Goal: Task Accomplishment & Management: Use online tool/utility

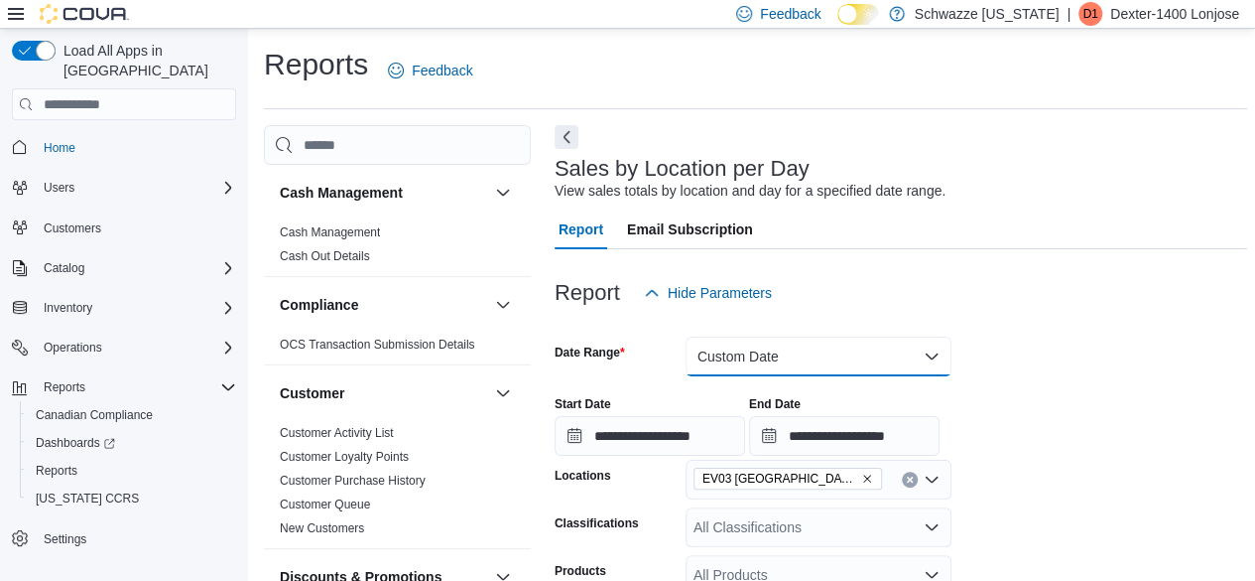
click at [839, 368] on button "Custom Date" at bounding box center [819, 356] width 266 height 40
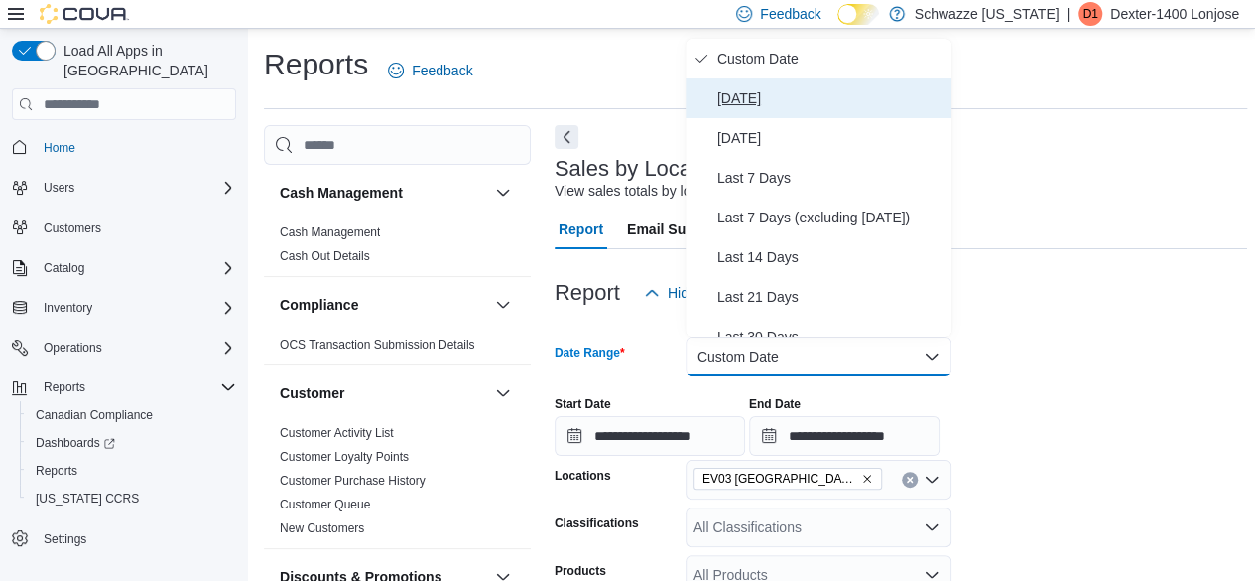
click at [752, 100] on span "[DATE]" at bounding box center [830, 98] width 226 height 24
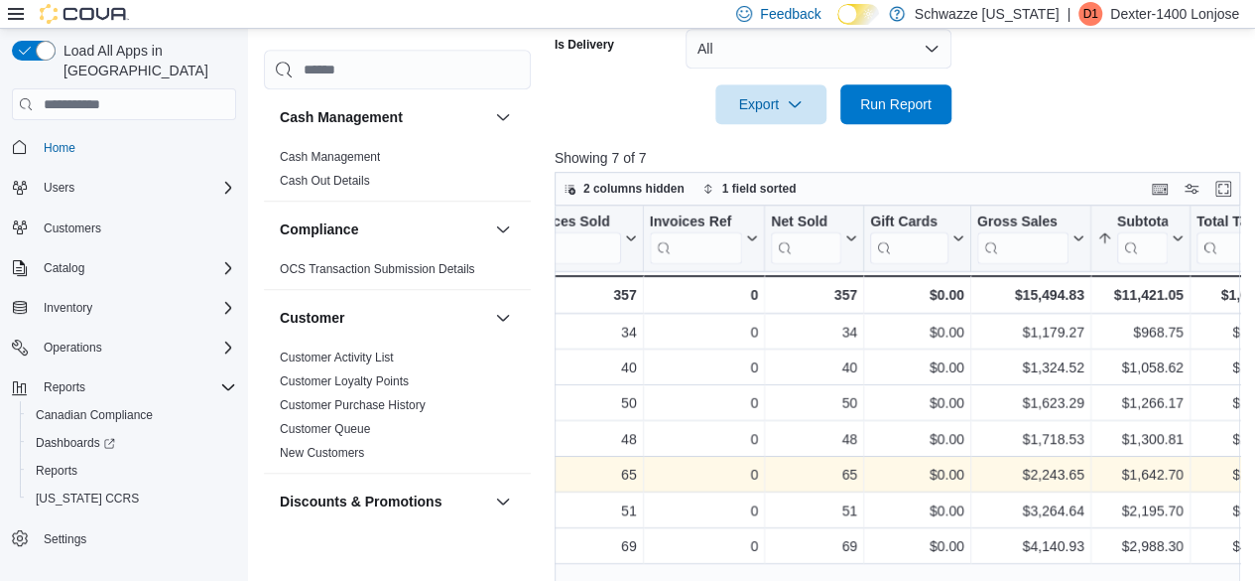
scroll to position [594, 0]
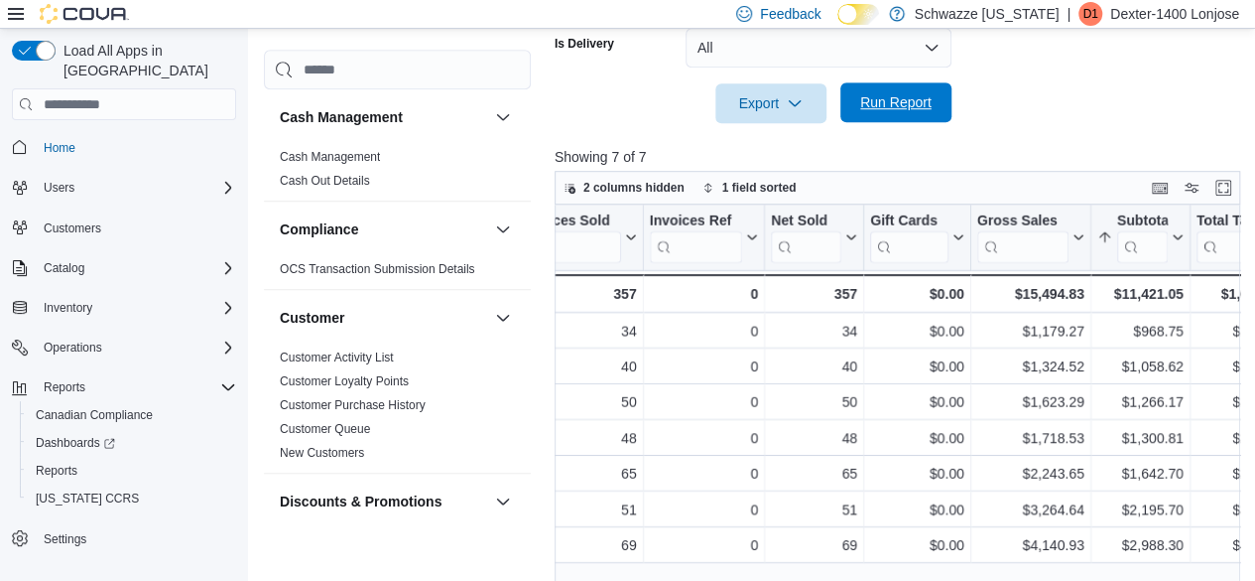
click at [933, 114] on span "Run Report" at bounding box center [895, 102] width 87 height 40
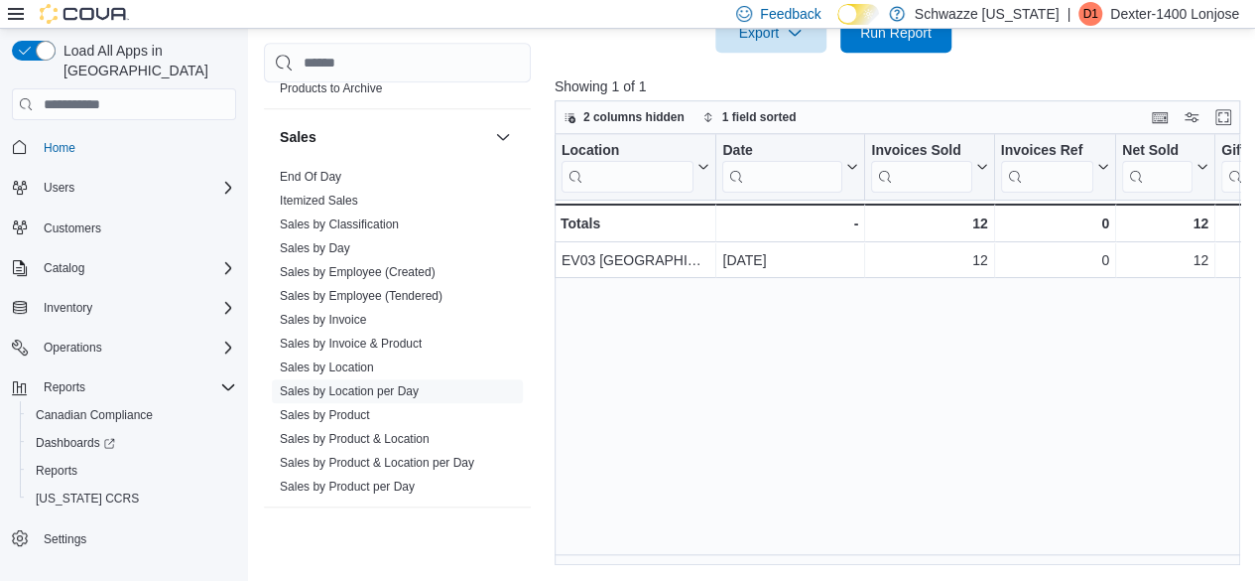
scroll to position [1371, 0]
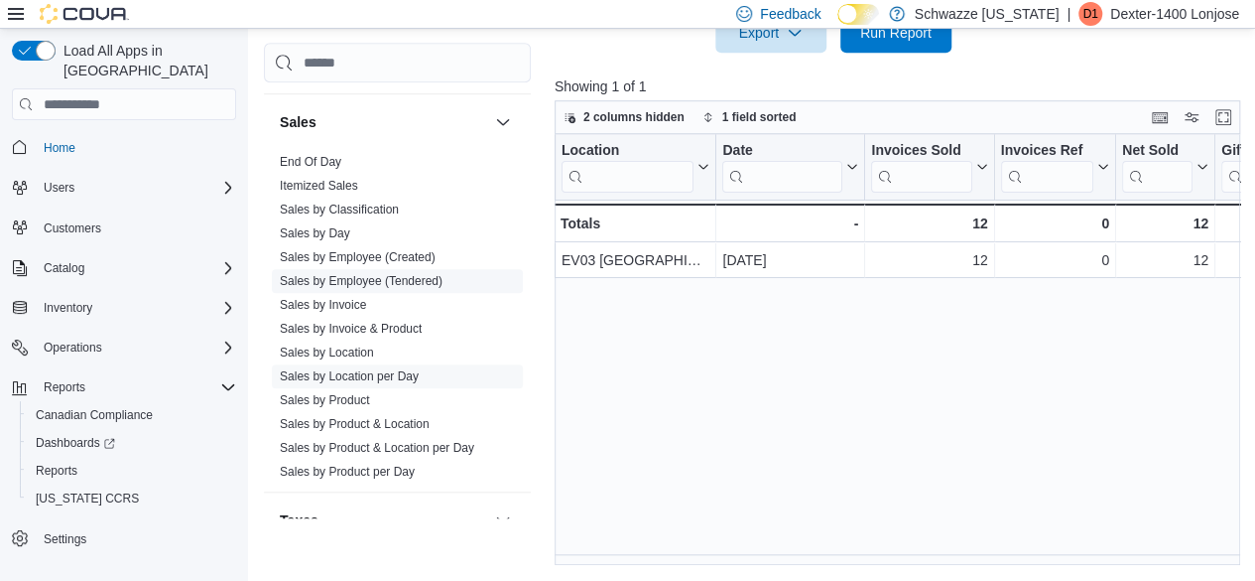
click at [390, 274] on link "Sales by Employee (Tendered)" at bounding box center [361, 281] width 163 height 14
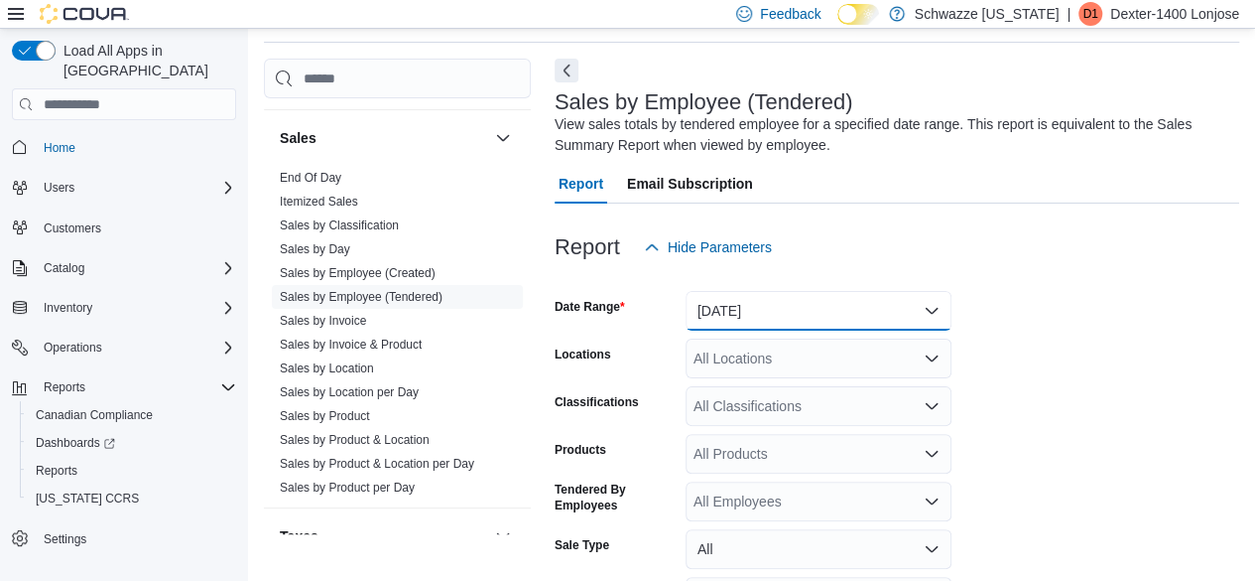
click at [805, 299] on button "[DATE]" at bounding box center [819, 311] width 266 height 40
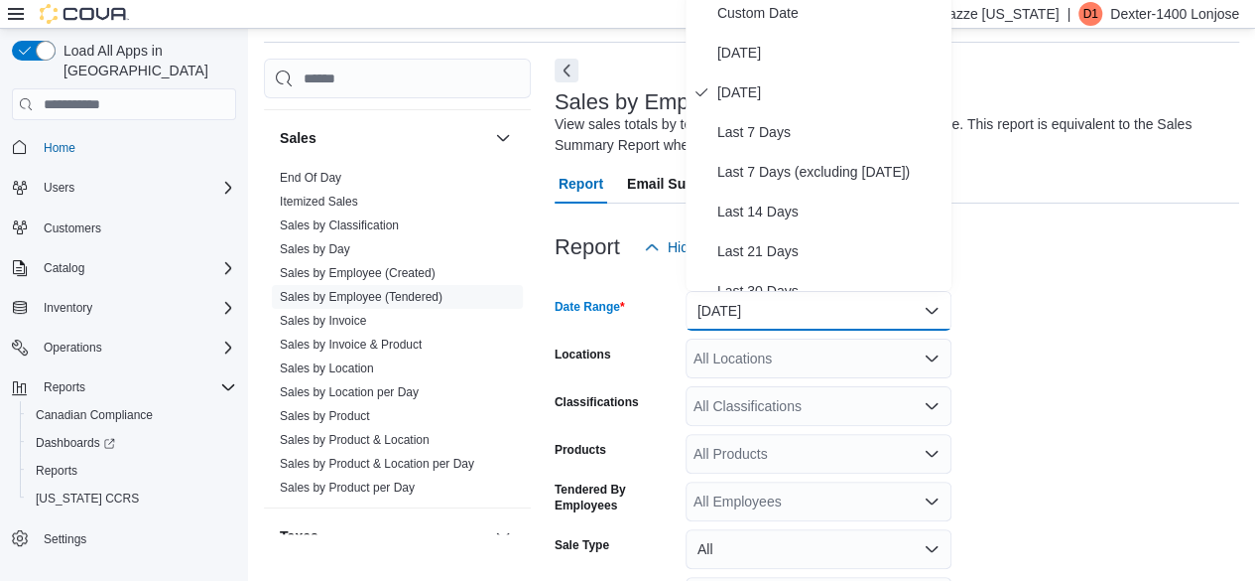
scroll to position [60, 0]
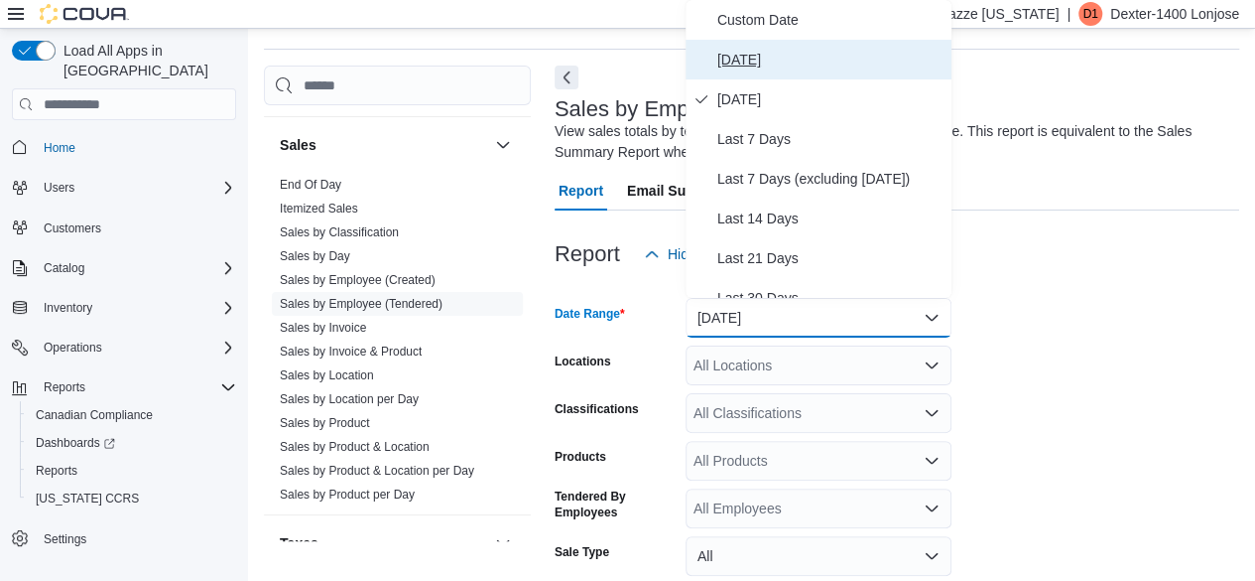
click at [798, 45] on button "[DATE]" at bounding box center [819, 60] width 266 height 40
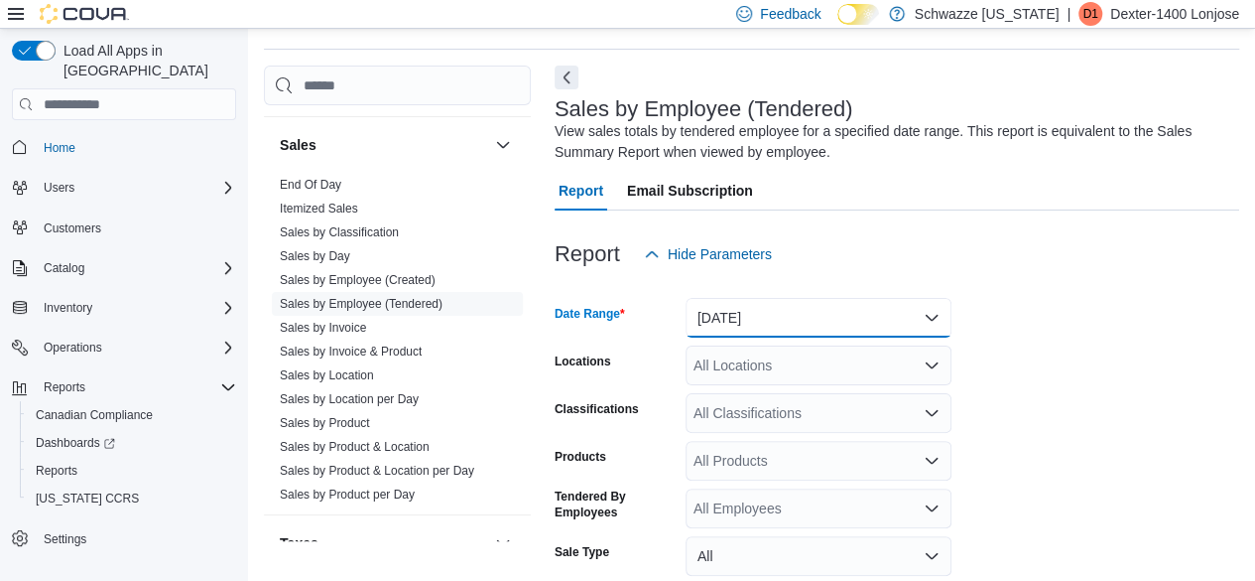
scroll to position [244, 0]
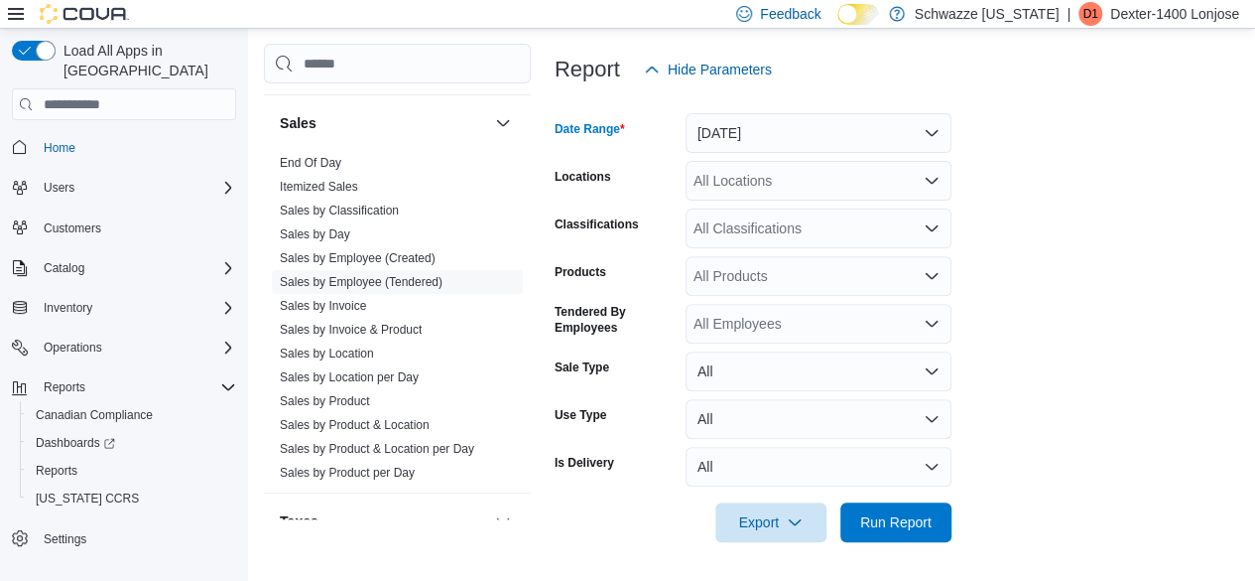
click at [810, 181] on div "All Locations" at bounding box center [819, 181] width 266 height 40
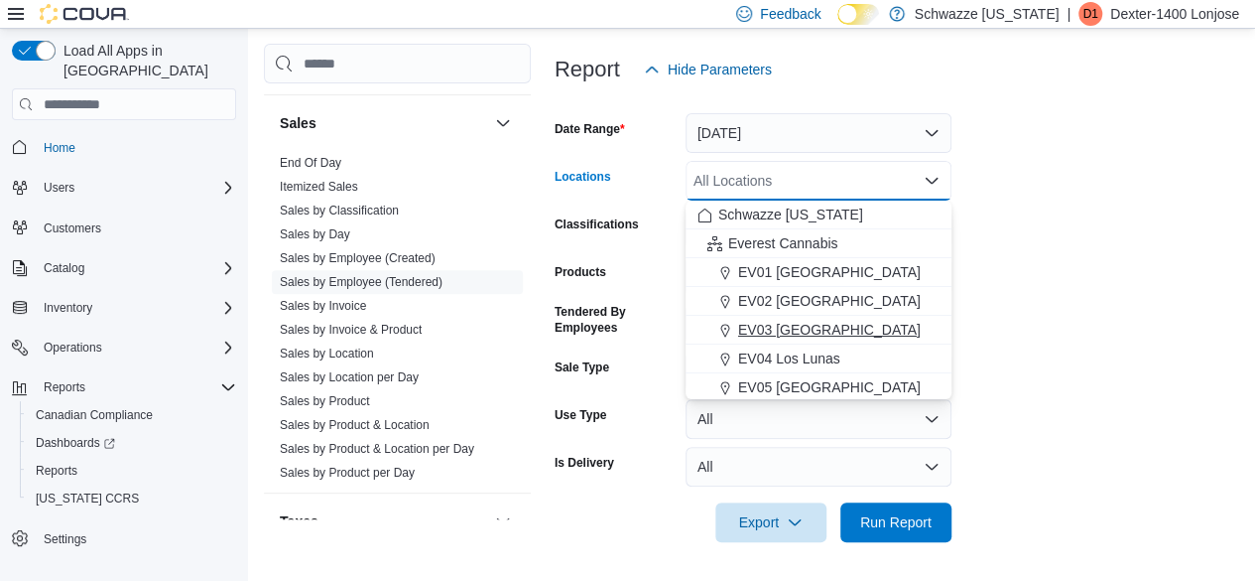
click at [788, 326] on span "EV03 [GEOGRAPHIC_DATA]" at bounding box center [829, 330] width 183 height 20
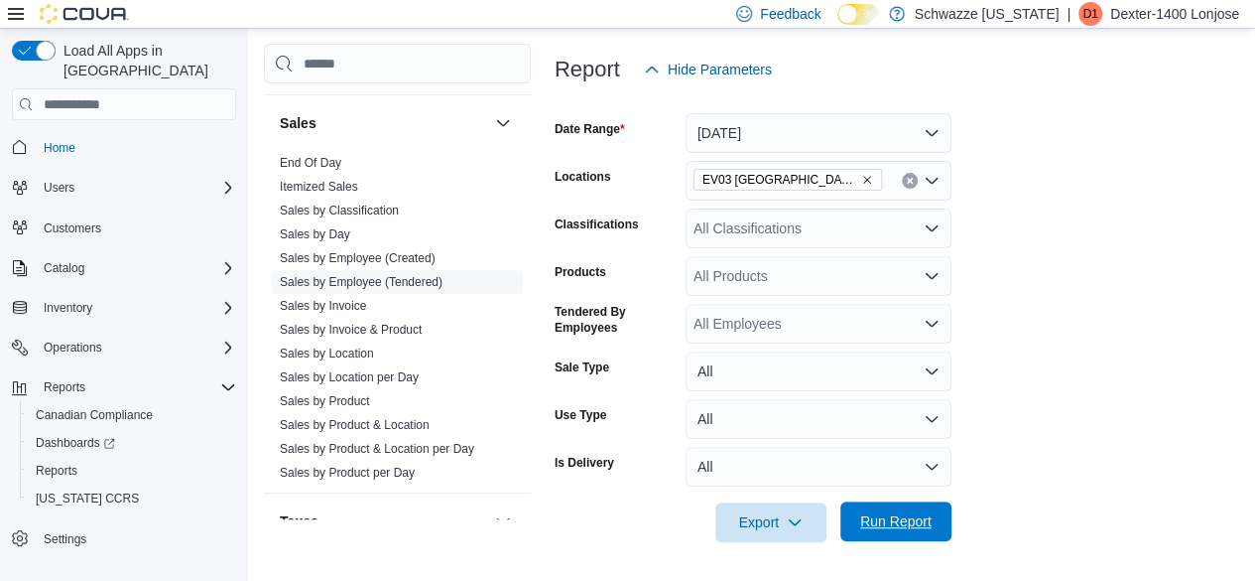
click at [921, 523] on span "Run Report" at bounding box center [895, 521] width 71 height 20
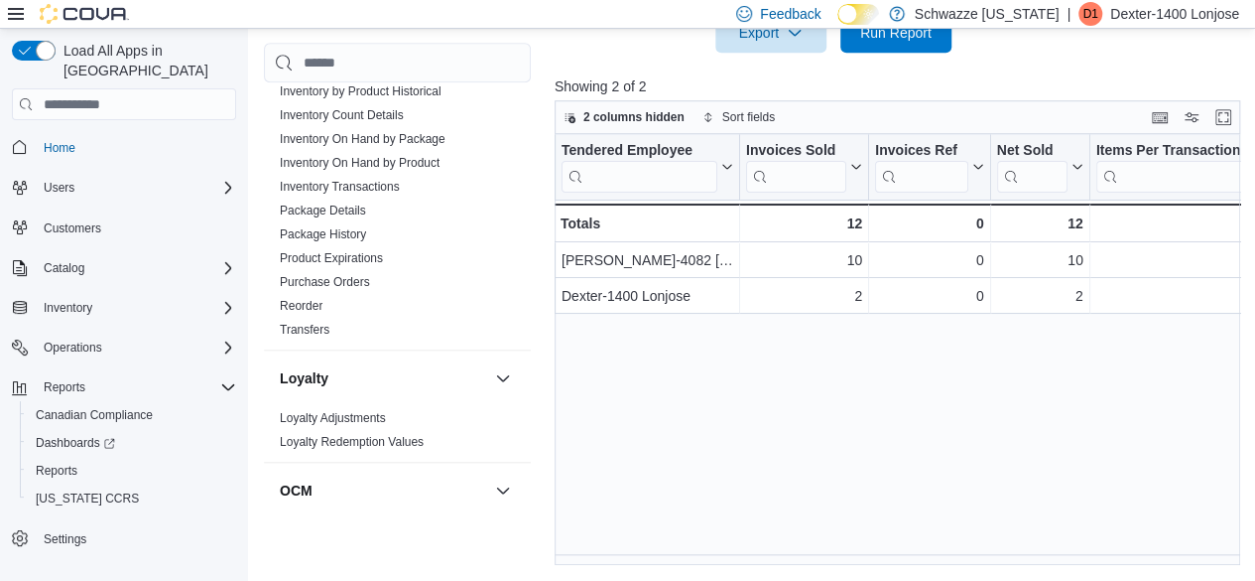
scroll to position [717, 0]
click at [329, 250] on link "Product Expirations" at bounding box center [331, 255] width 103 height 14
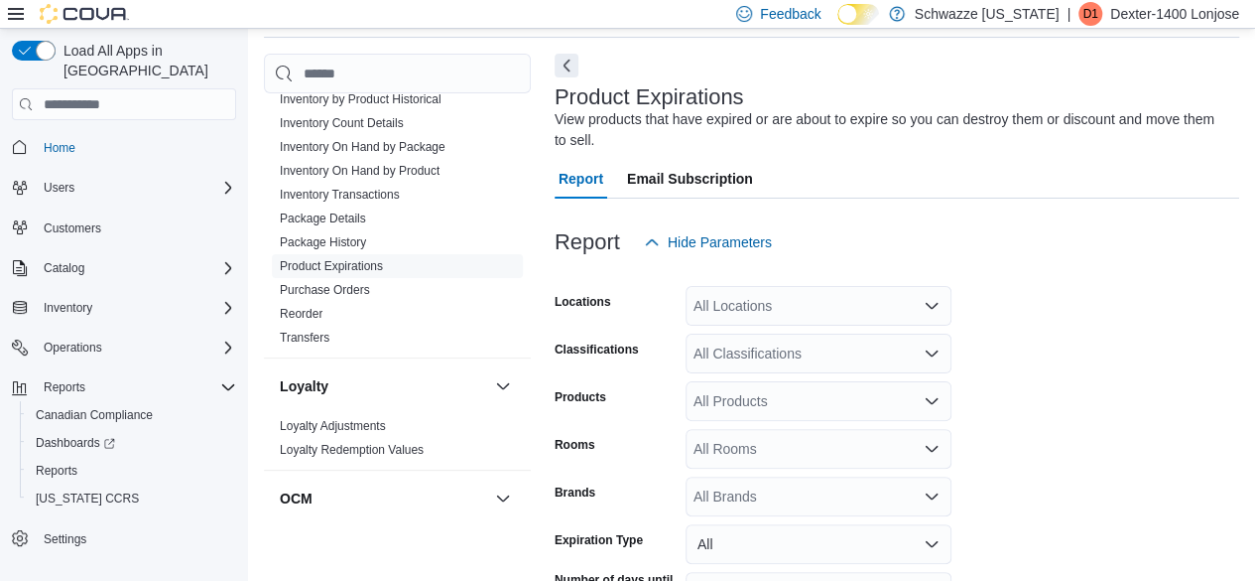
scroll to position [66, 0]
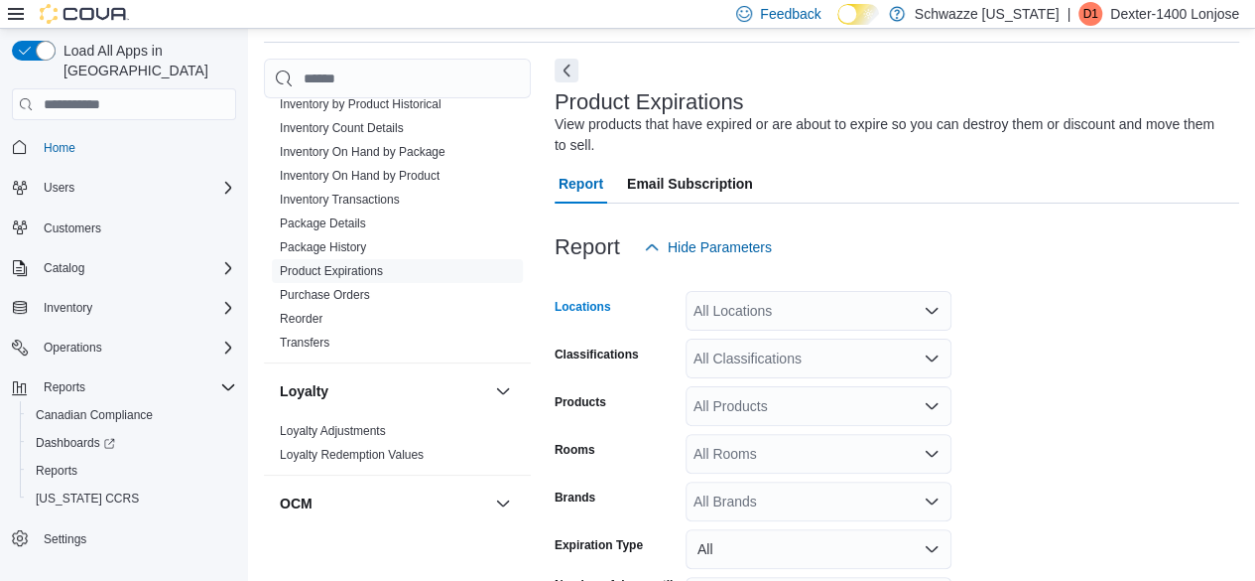
click at [856, 308] on div "All Locations" at bounding box center [819, 311] width 266 height 40
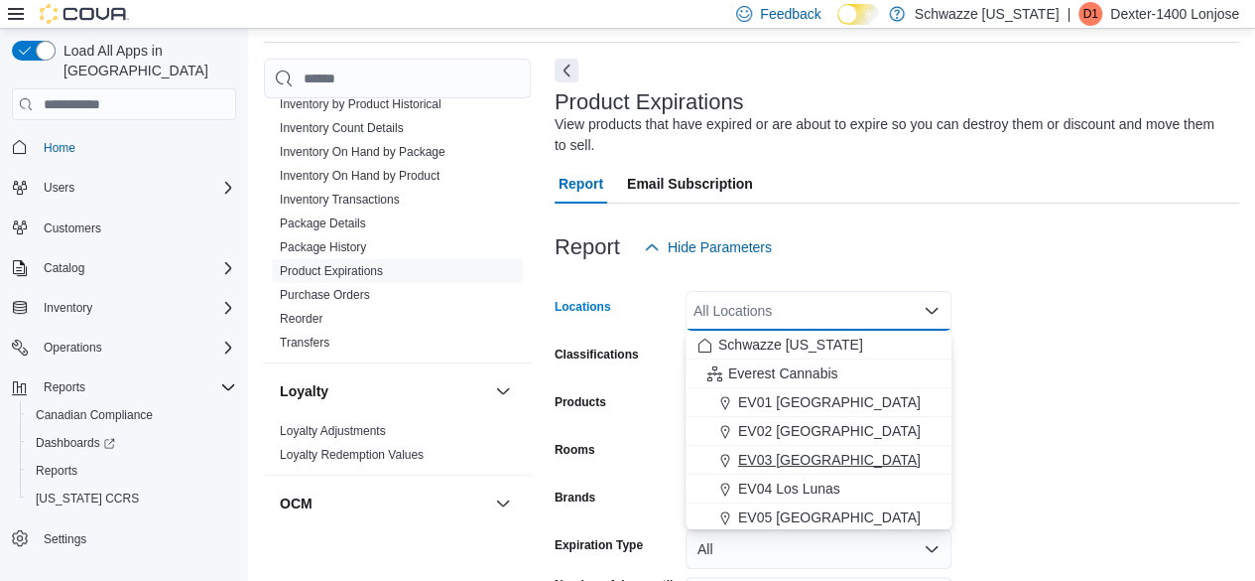
click at [818, 458] on span "EV03 [GEOGRAPHIC_DATA]" at bounding box center [829, 460] width 183 height 20
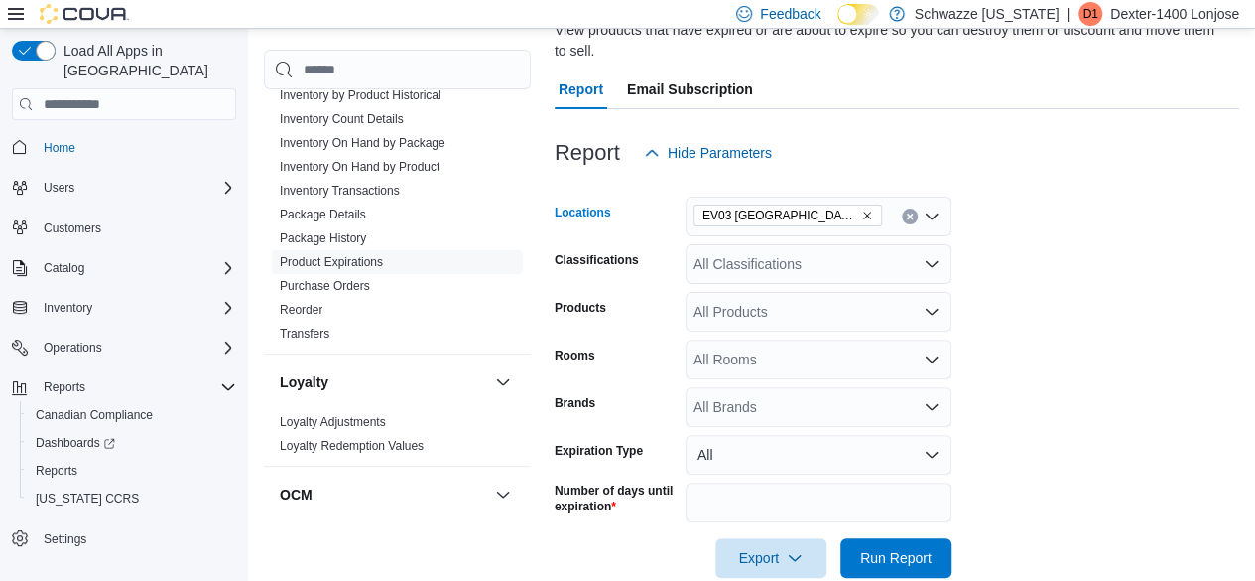
scroll to position [196, 0]
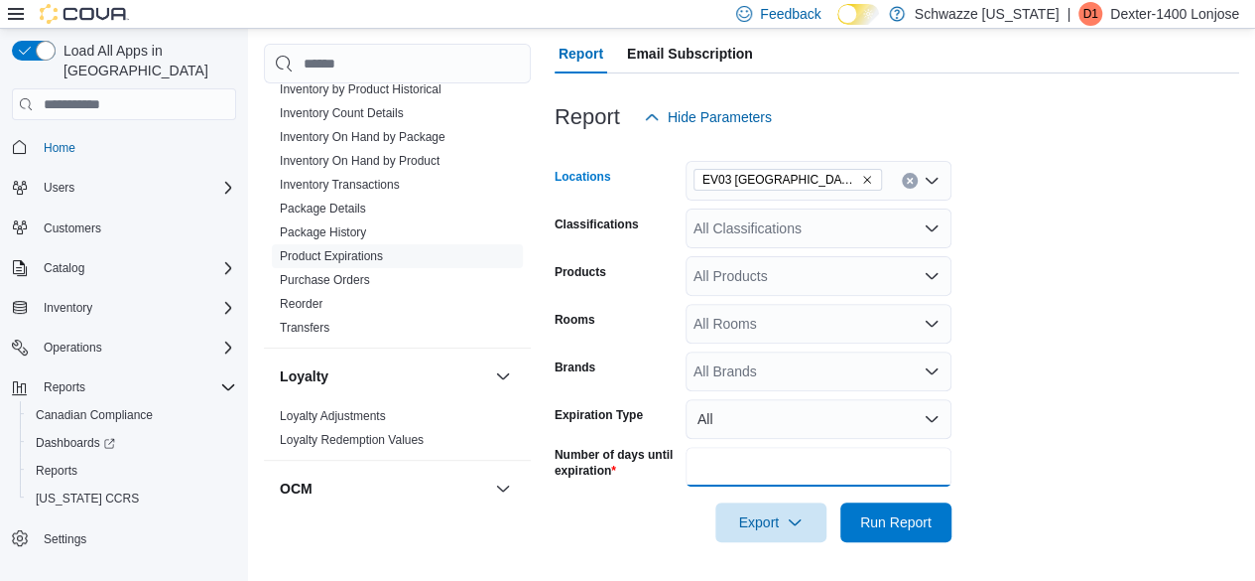
click at [808, 463] on input "**" at bounding box center [819, 467] width 266 height 40
type input "*"
type input "**"
click at [841, 502] on button "Run Report" at bounding box center [896, 522] width 111 height 40
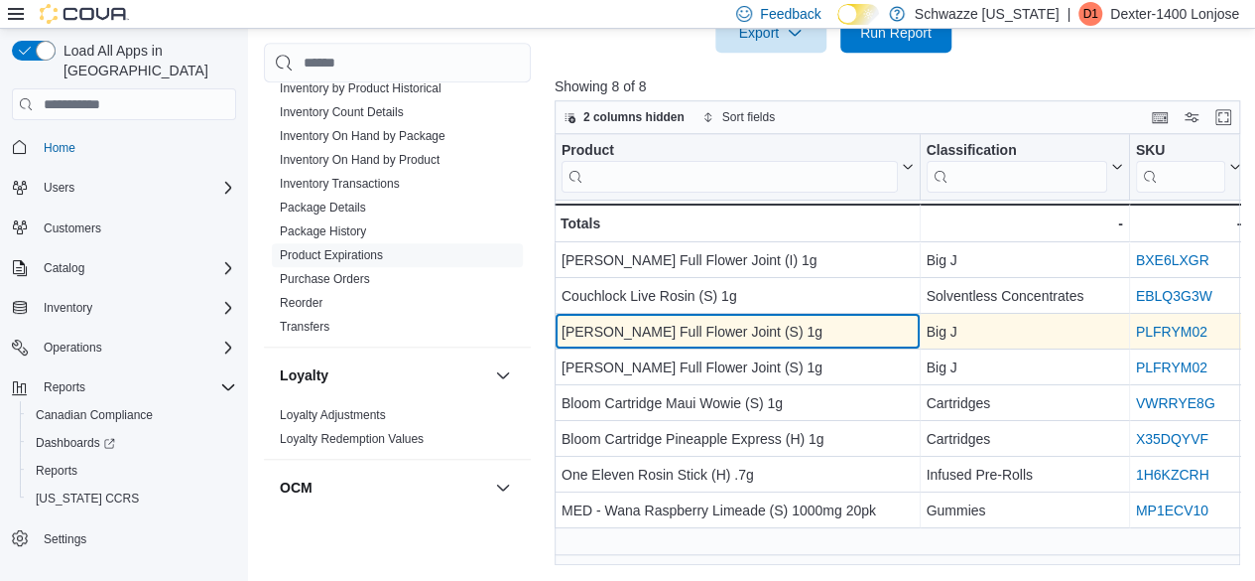
click at [897, 326] on div "[PERSON_NAME] Full Flower Joint (S) 1g" at bounding box center [738, 332] width 352 height 24
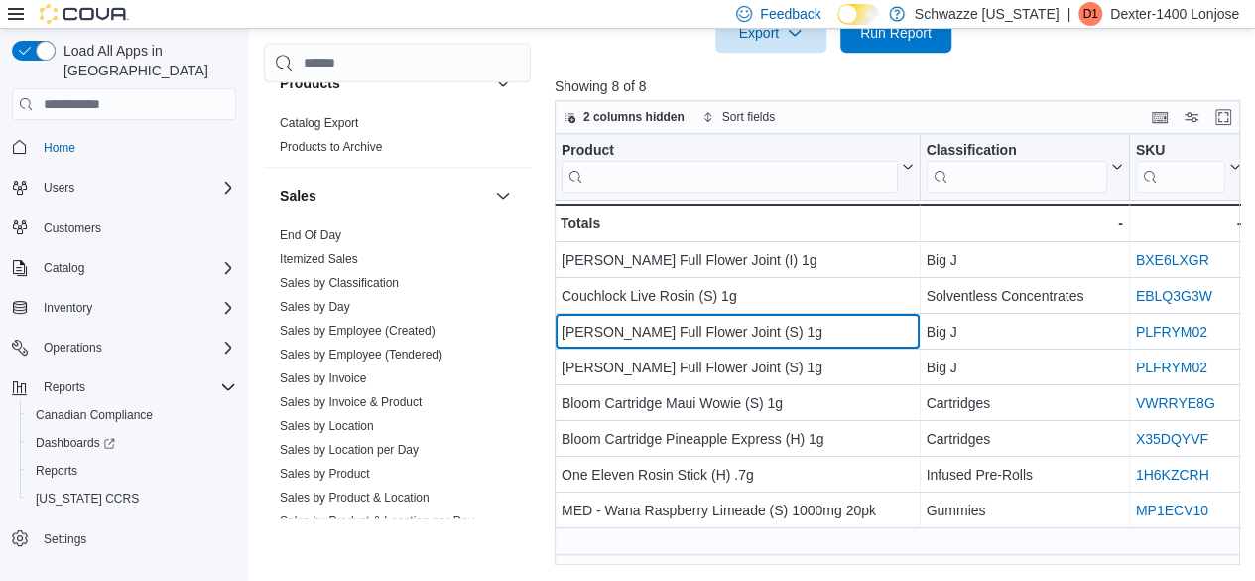
scroll to position [1301, 0]
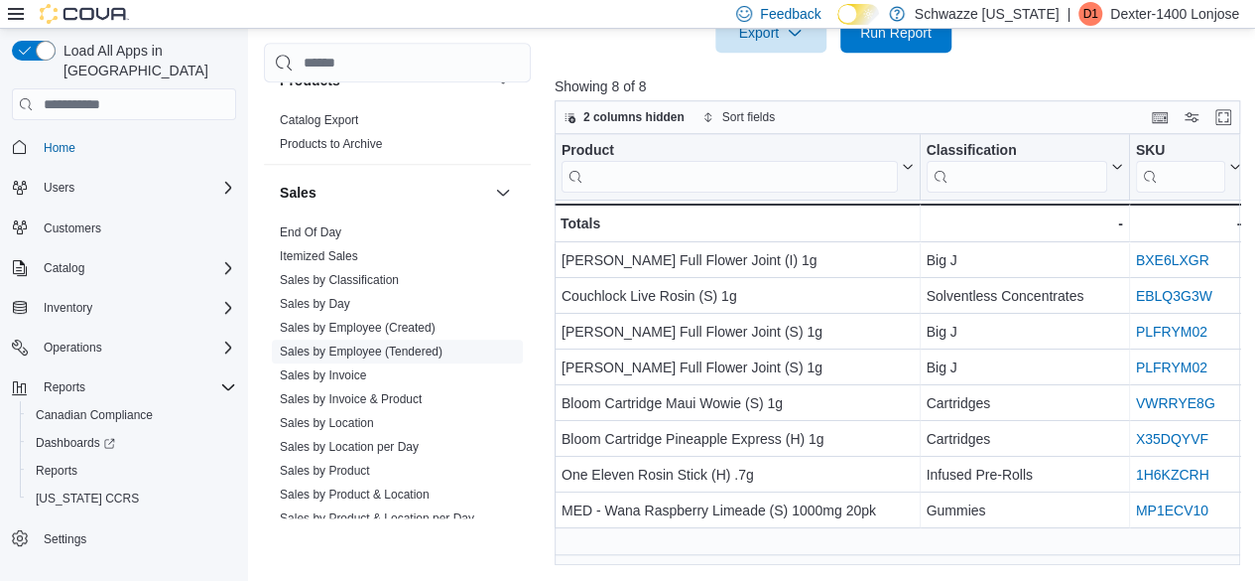
click at [375, 347] on link "Sales by Employee (Tendered)" at bounding box center [361, 351] width 163 height 14
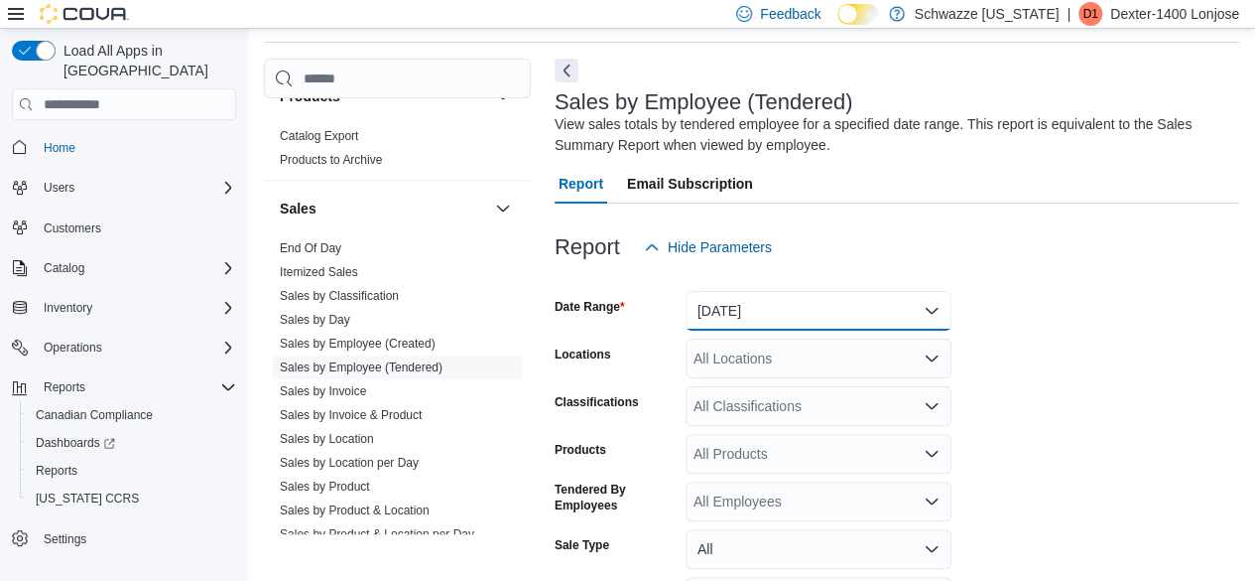
click at [749, 298] on button "[DATE]" at bounding box center [819, 311] width 266 height 40
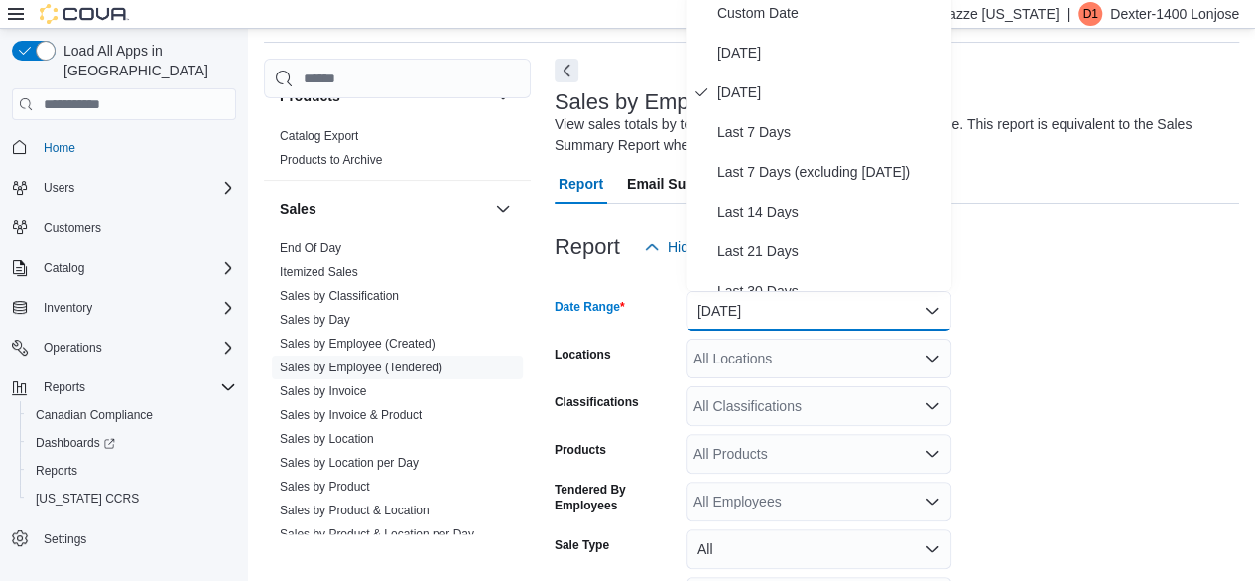
scroll to position [60, 0]
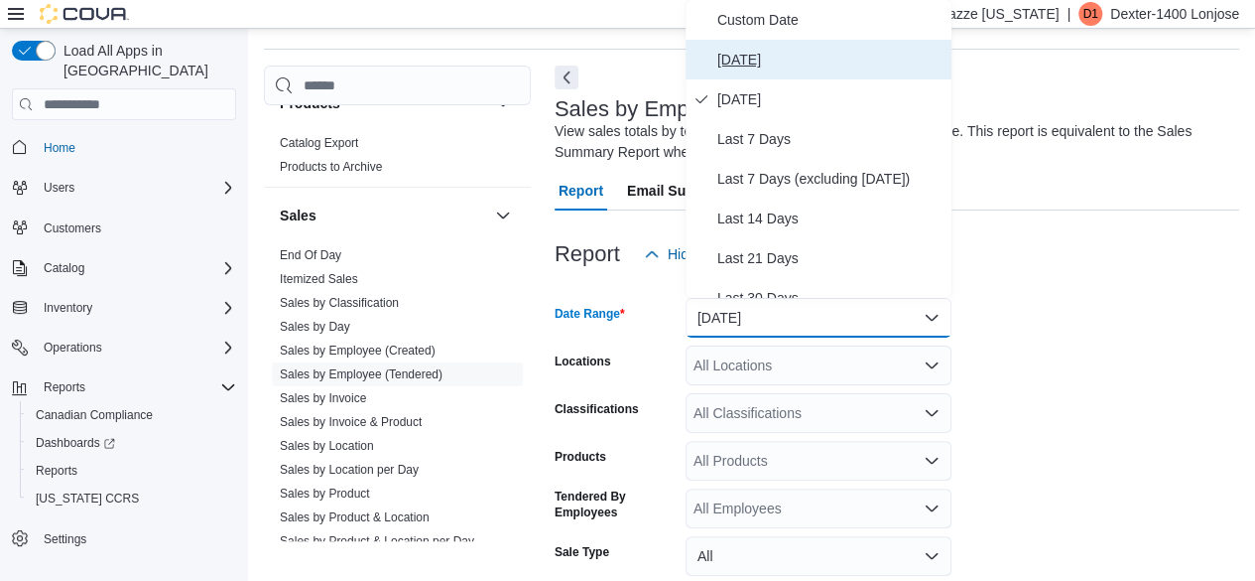
click at [746, 48] on span "[DATE]" at bounding box center [830, 60] width 226 height 24
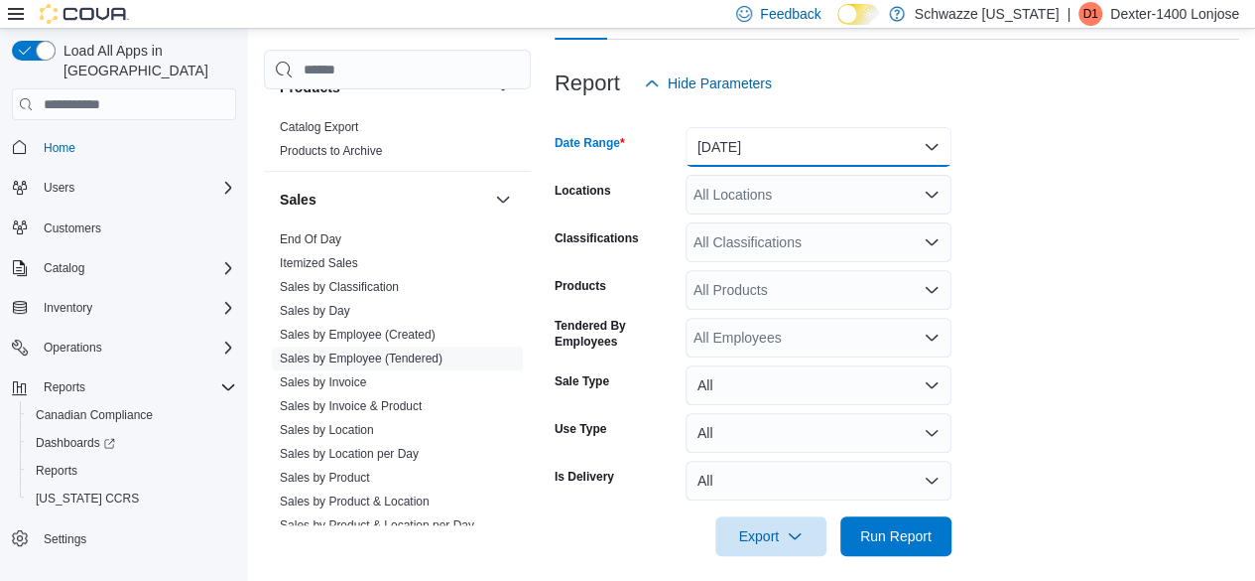
scroll to position [244, 0]
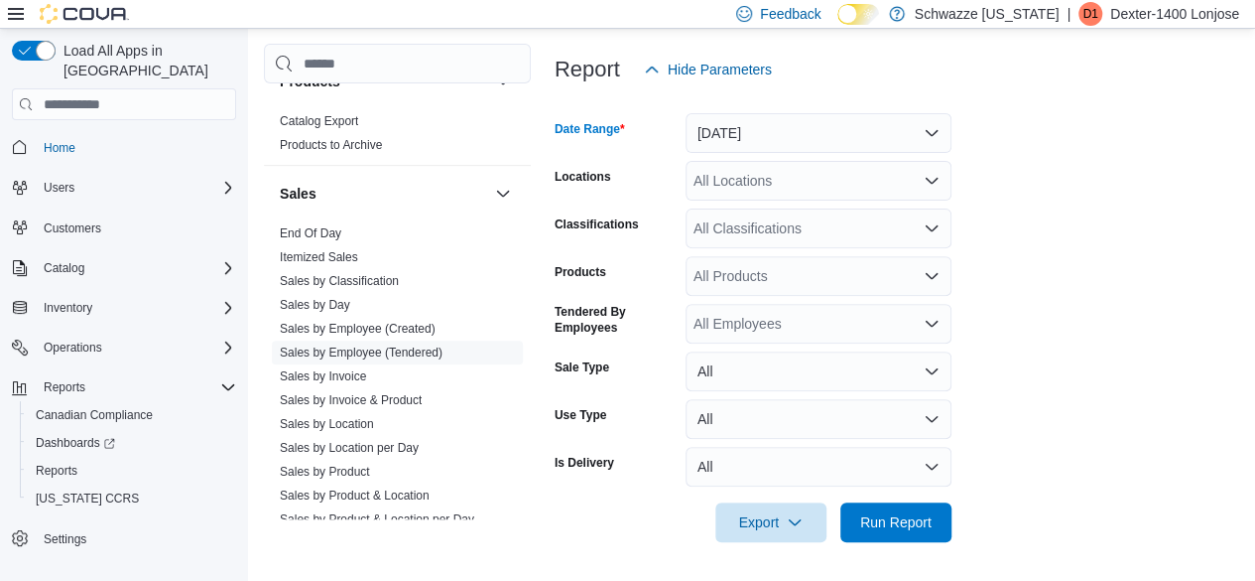
click at [714, 188] on div "All Locations" at bounding box center [819, 181] width 266 height 40
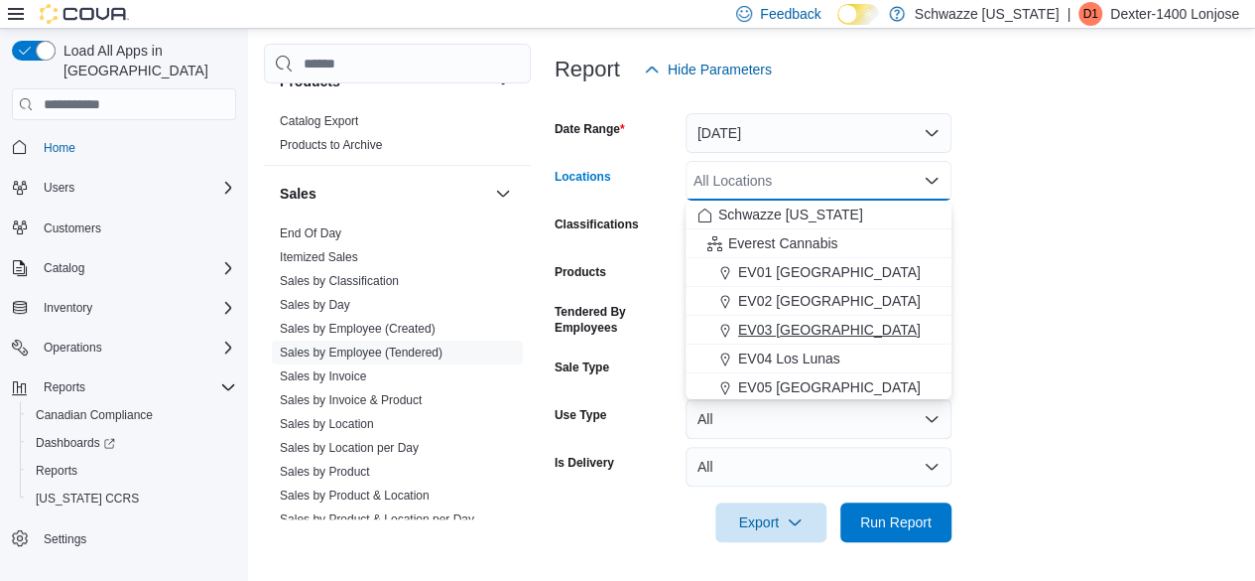
click at [790, 328] on span "EV03 [GEOGRAPHIC_DATA]" at bounding box center [829, 330] width 183 height 20
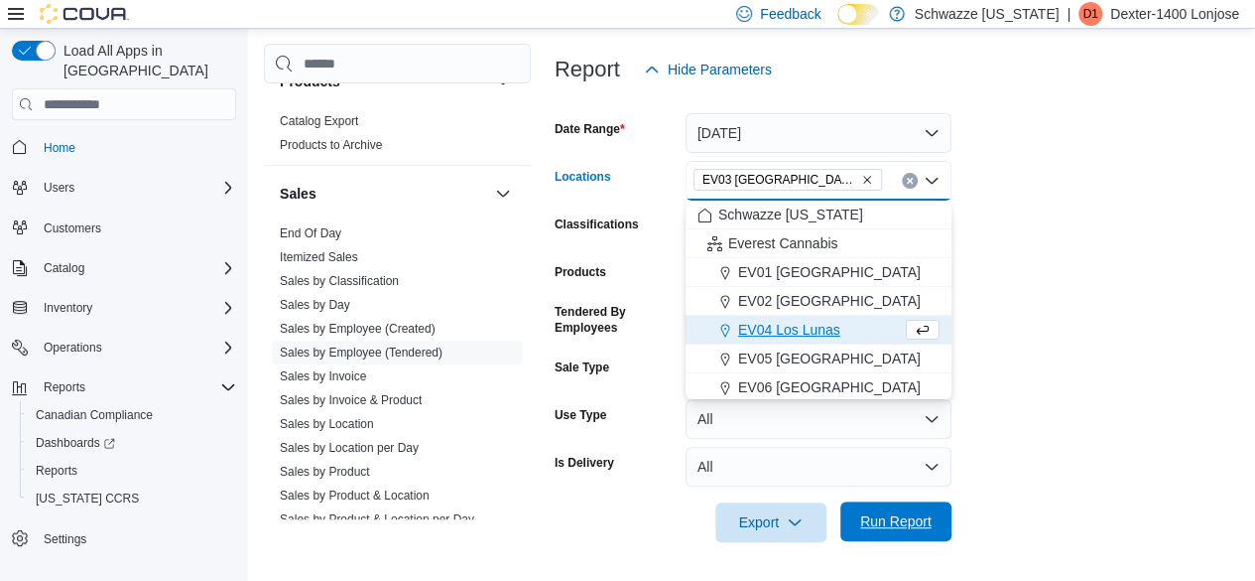
click at [903, 538] on span "Run Report" at bounding box center [895, 521] width 87 height 40
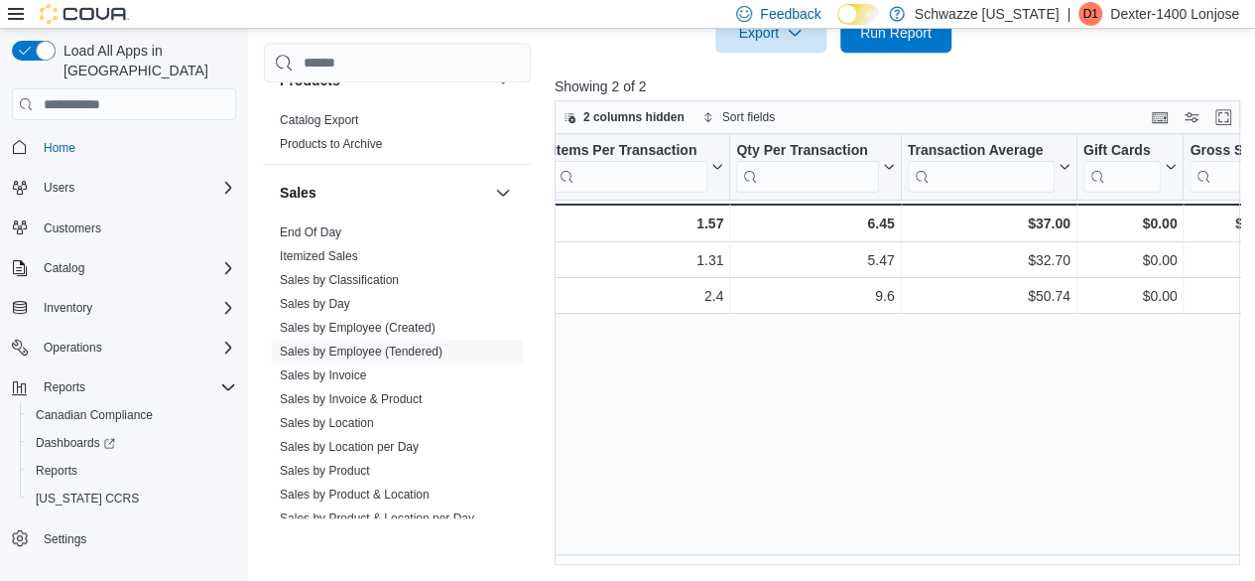
scroll to position [0, 569]
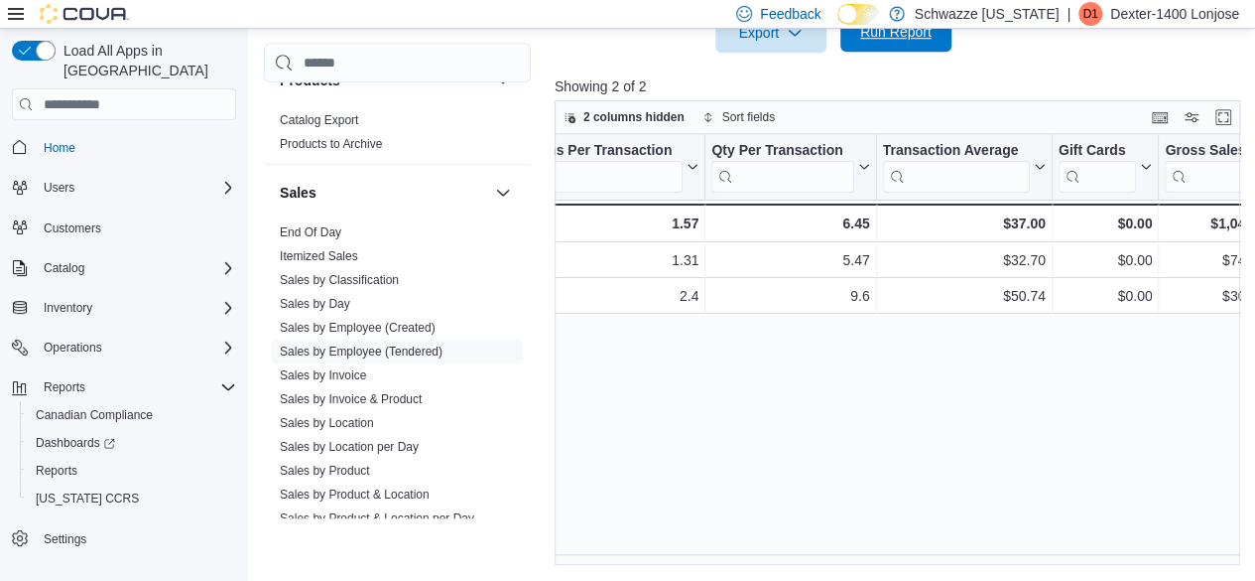
click at [915, 46] on span "Run Report" at bounding box center [895, 32] width 87 height 40
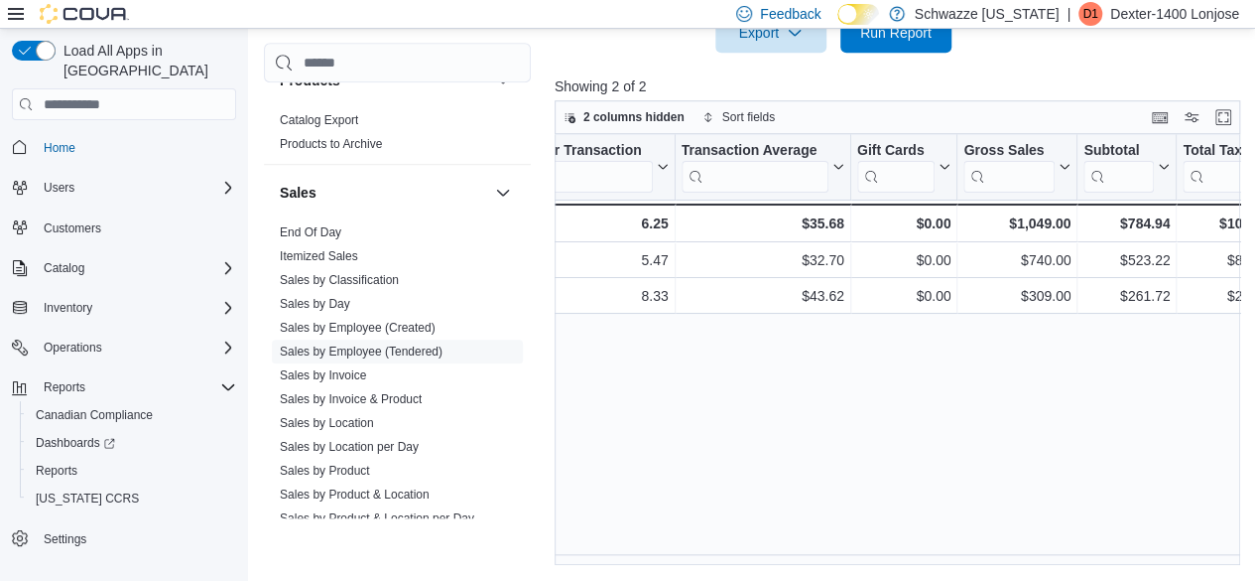
scroll to position [0, 804]
